Goal: Check status: Check status

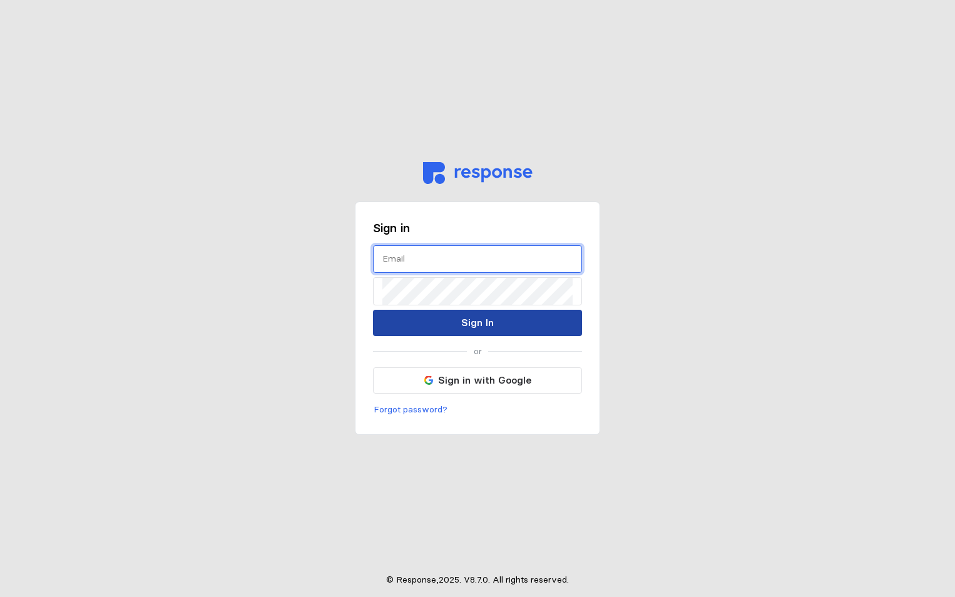
type input "[EMAIL_ADDRESS][DOMAIN_NAME]"
click at [564, 325] on button "Sign In" at bounding box center [477, 323] width 209 height 26
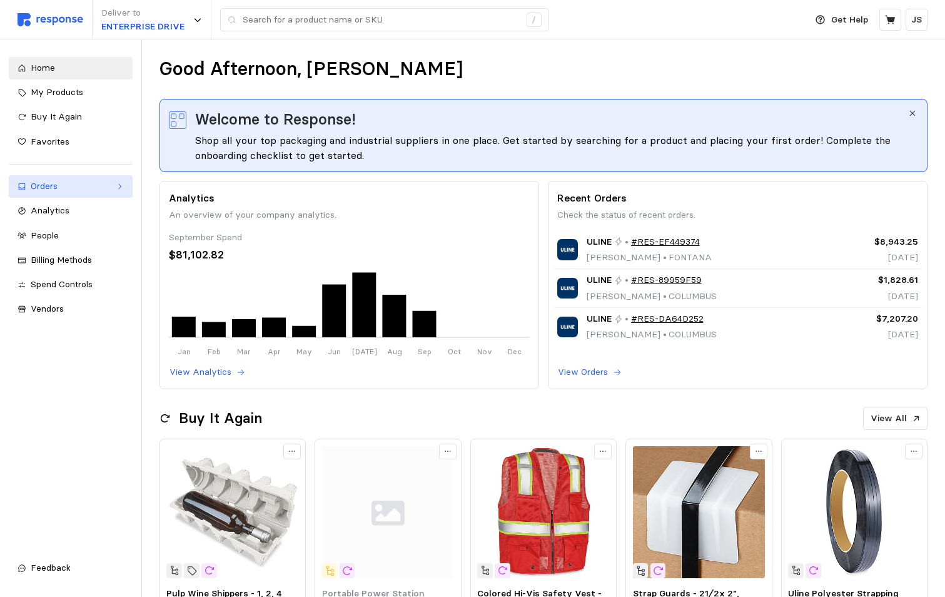
click at [28, 186] on link "Orders" at bounding box center [71, 186] width 124 height 23
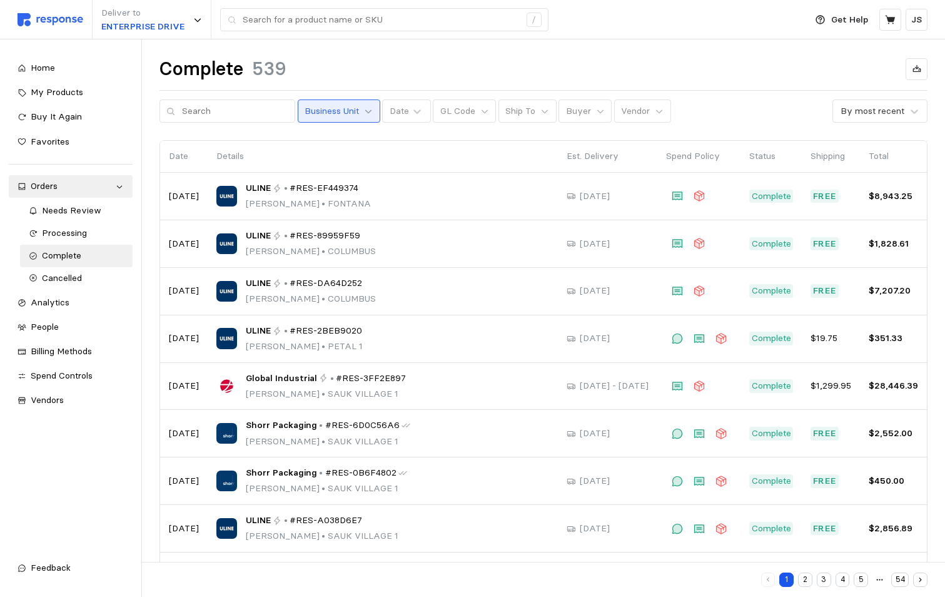
click at [364, 113] on icon at bounding box center [368, 111] width 9 height 9
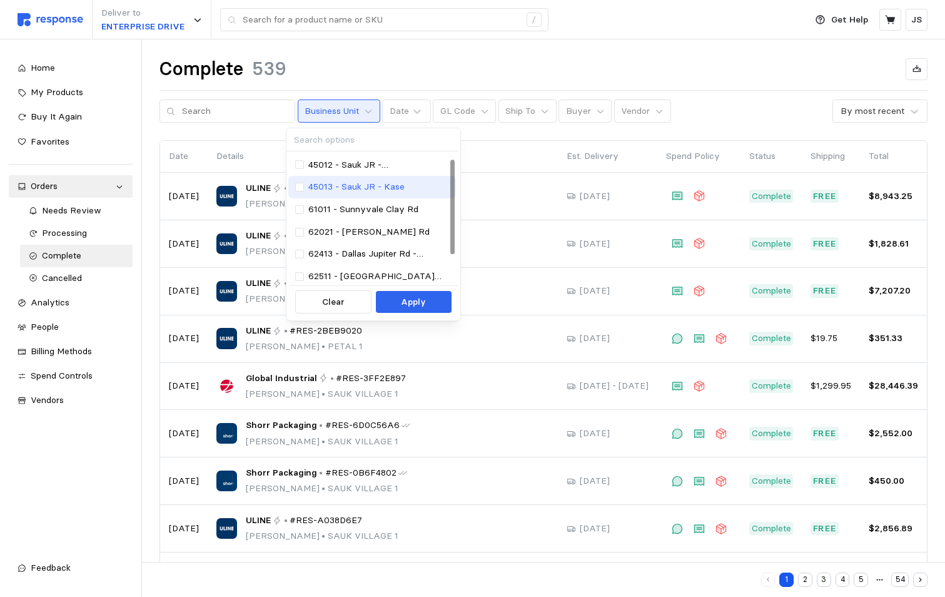
scroll to position [47, 0]
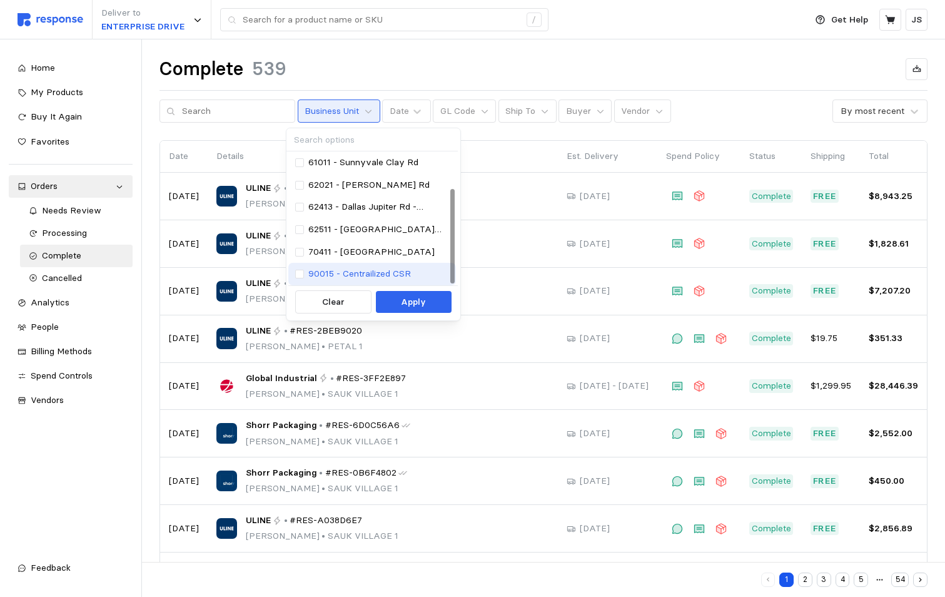
click at [363, 273] on p "90015 - Centrailized CSR" at bounding box center [359, 274] width 103 height 14
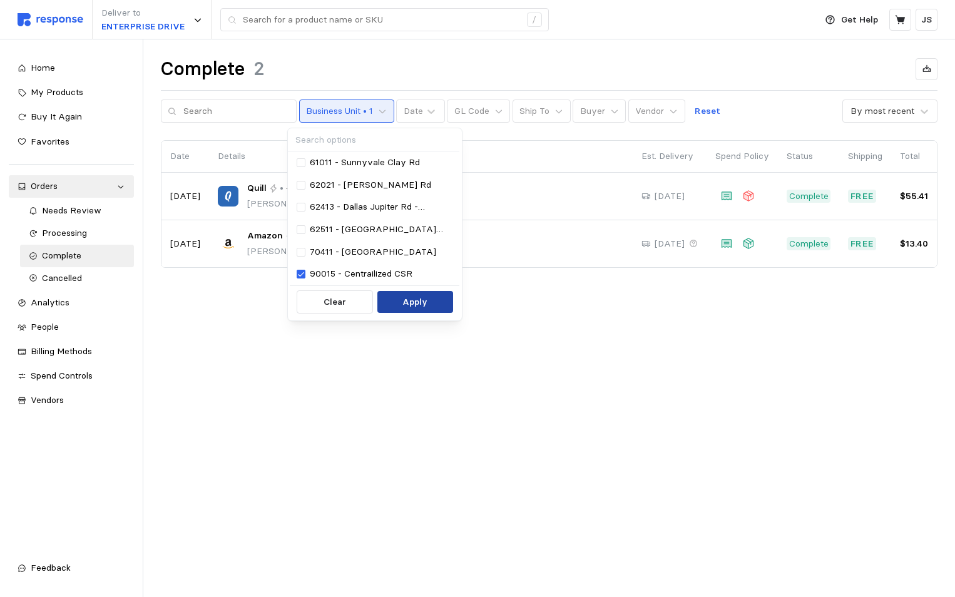
click at [407, 298] on p "Apply" at bounding box center [414, 302] width 25 height 14
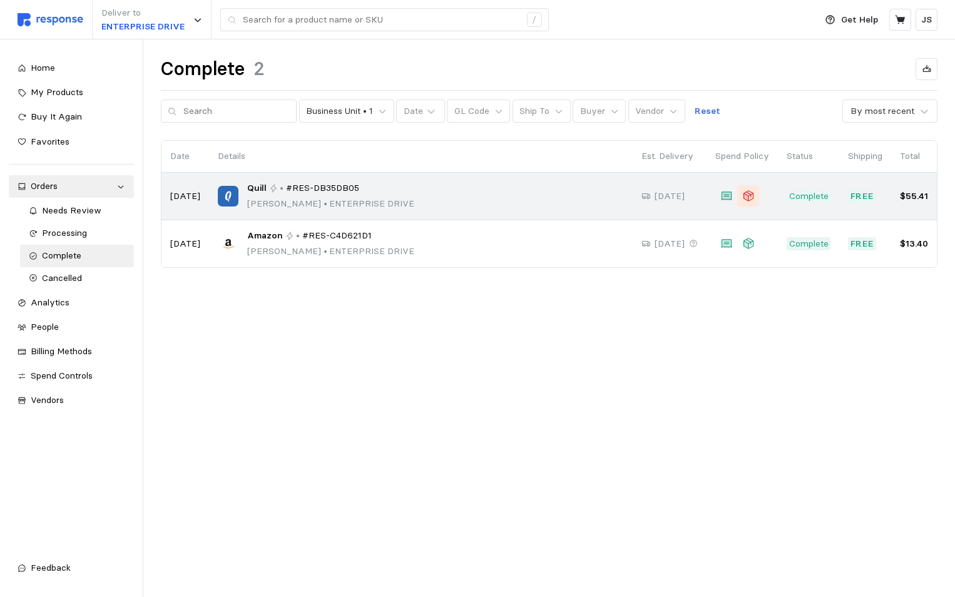
click at [746, 196] on icon at bounding box center [745, 197] width 5 height 8
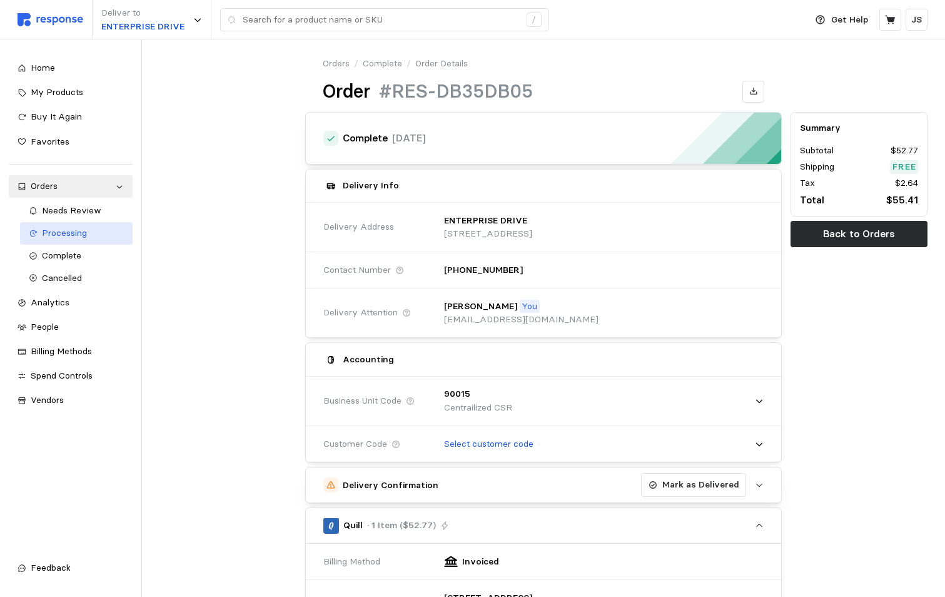
click at [52, 232] on span "Processing" at bounding box center [64, 232] width 45 height 11
